Goal: Navigation & Orientation: Find specific page/section

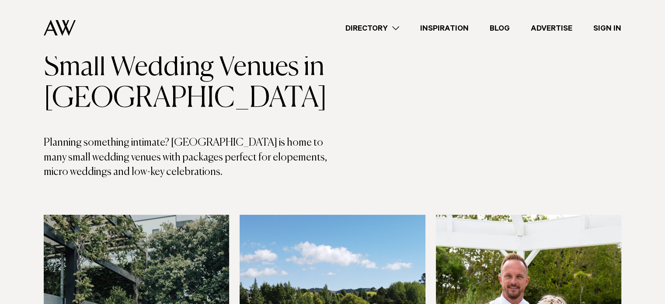
scroll to position [44, 0]
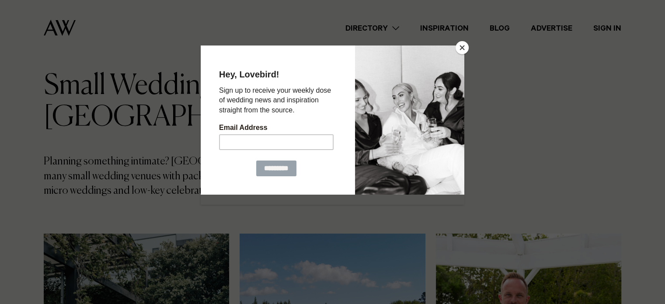
click at [460, 51] on button "Close" at bounding box center [461, 47] width 13 height 13
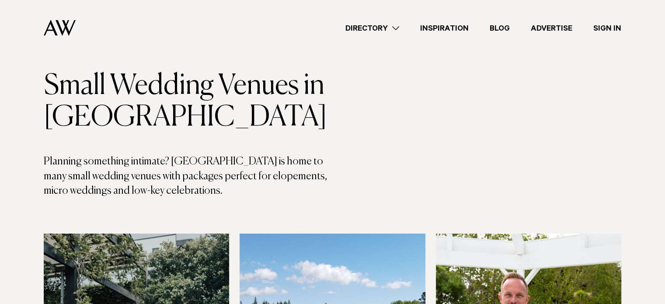
click at [386, 29] on link "Directory" at bounding box center [372, 28] width 75 height 12
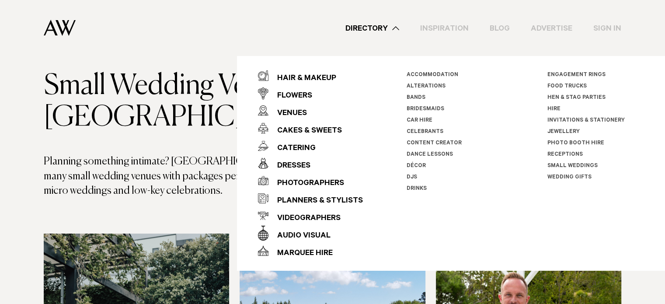
click at [334, 38] on div "Directory Hair & Makeup Flowers Venues Cakes & Sweets" at bounding box center [352, 28] width 538 height 56
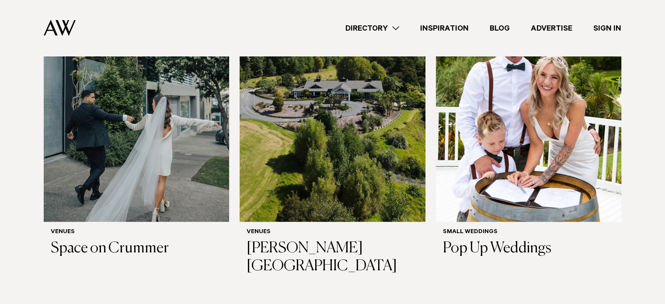
scroll to position [306, 0]
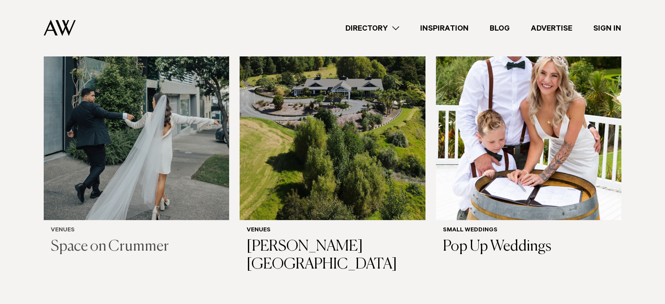
click at [131, 145] on img at bounding box center [136, 95] width 185 height 249
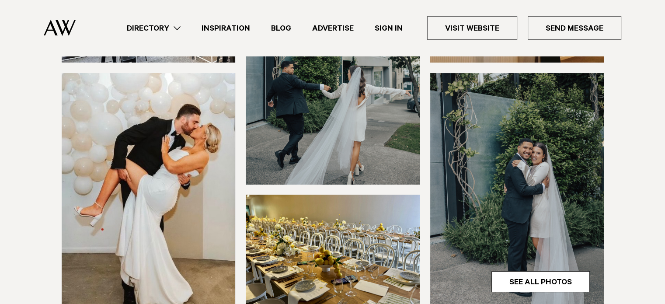
scroll to position [175, 0]
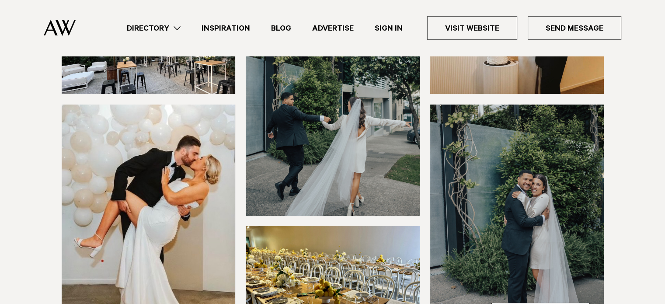
click at [217, 30] on link "Inspiration" at bounding box center [225, 28] width 69 height 12
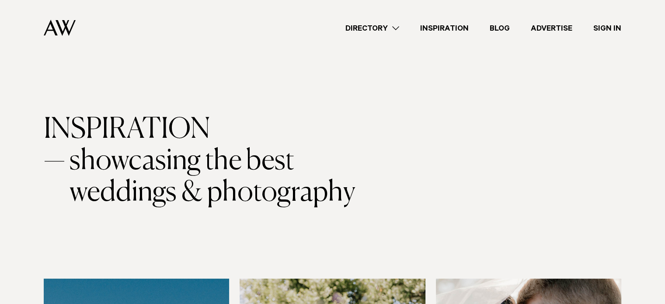
click at [362, 28] on link "Directory" at bounding box center [372, 28] width 75 height 12
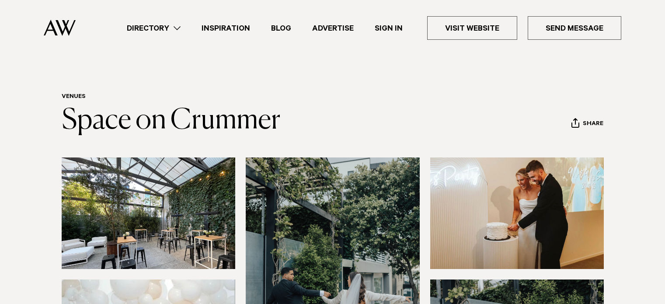
scroll to position [175, 0]
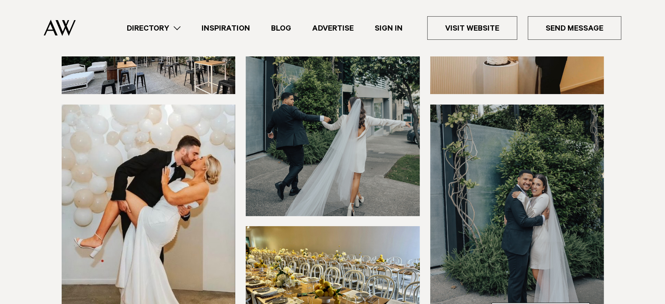
click at [337, 26] on link "Advertise" at bounding box center [333, 28] width 63 height 12
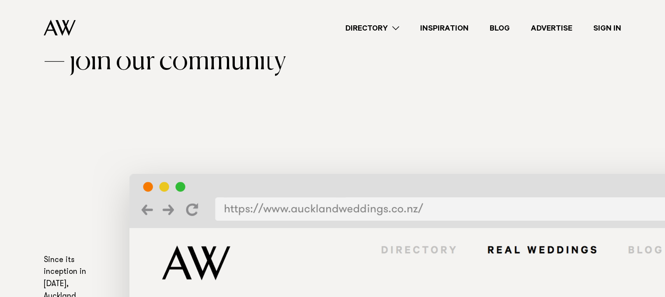
scroll to position [87, 0]
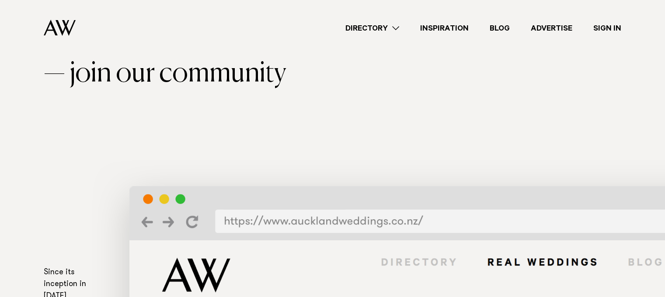
click at [619, 31] on link "Sign In" at bounding box center [607, 28] width 49 height 12
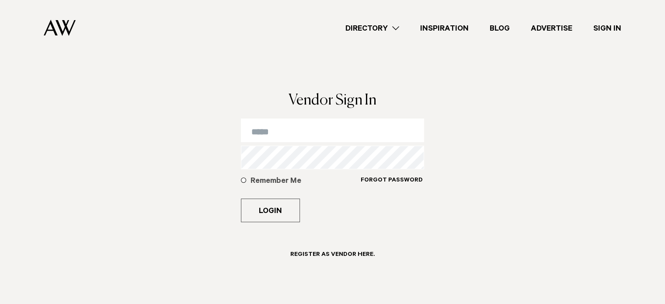
click at [358, 26] on link "Directory" at bounding box center [372, 28] width 75 height 12
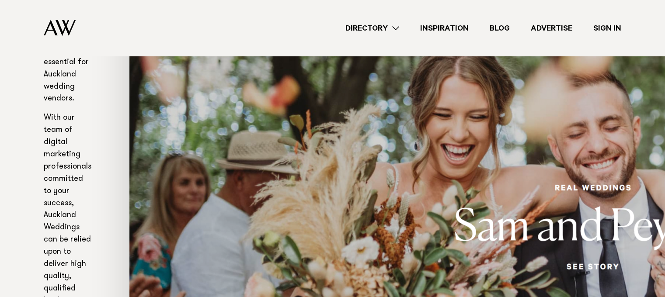
scroll to position [392, 0]
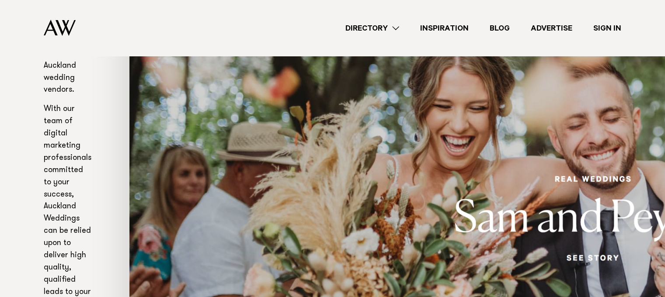
drag, startPoint x: 507, startPoint y: 129, endPoint x: 502, endPoint y: 129, distance: 5.3
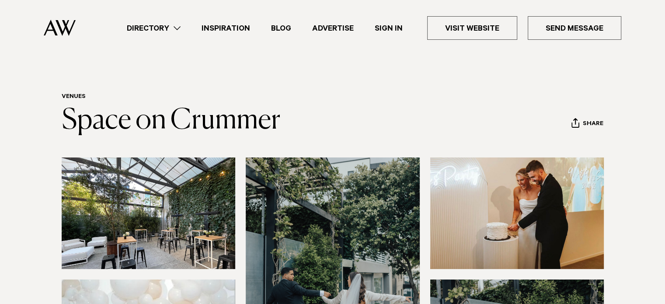
click at [397, 30] on link "Sign In" at bounding box center [388, 28] width 49 height 12
click at [343, 31] on link "Advertise" at bounding box center [333, 28] width 63 height 12
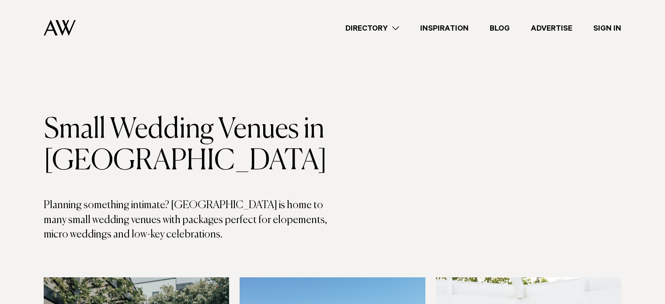
scroll to position [306, 0]
